Goal: Transaction & Acquisition: Purchase product/service

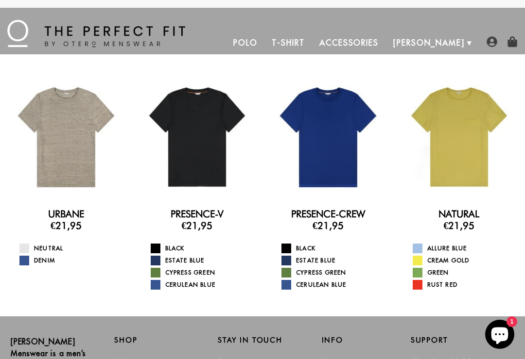
click at [494, 43] on img at bounding box center [491, 41] width 11 height 11
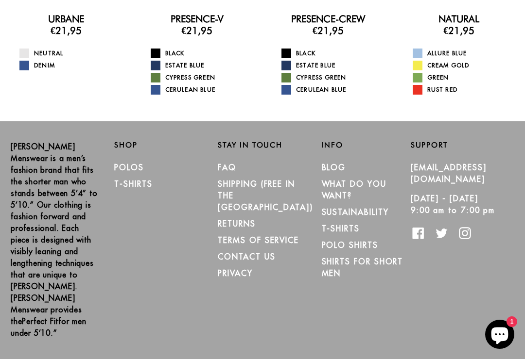
scroll to position [199, 0]
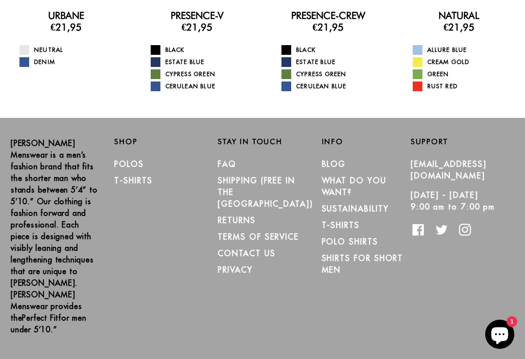
click at [142, 182] on link "T-Shirts" at bounding box center [133, 181] width 38 height 10
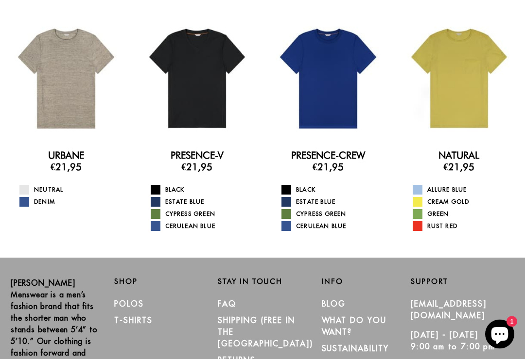
scroll to position [54, 0]
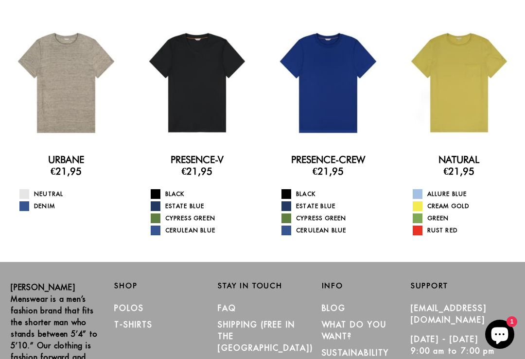
click at [422, 193] on link "Allure Blue" at bounding box center [464, 194] width 105 height 10
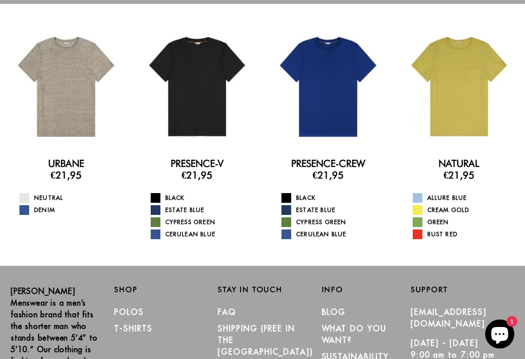
scroll to position [51, 0]
click at [91, 92] on div at bounding box center [66, 87] width 118 height 118
